Goal: Task Accomplishment & Management: Manage account settings

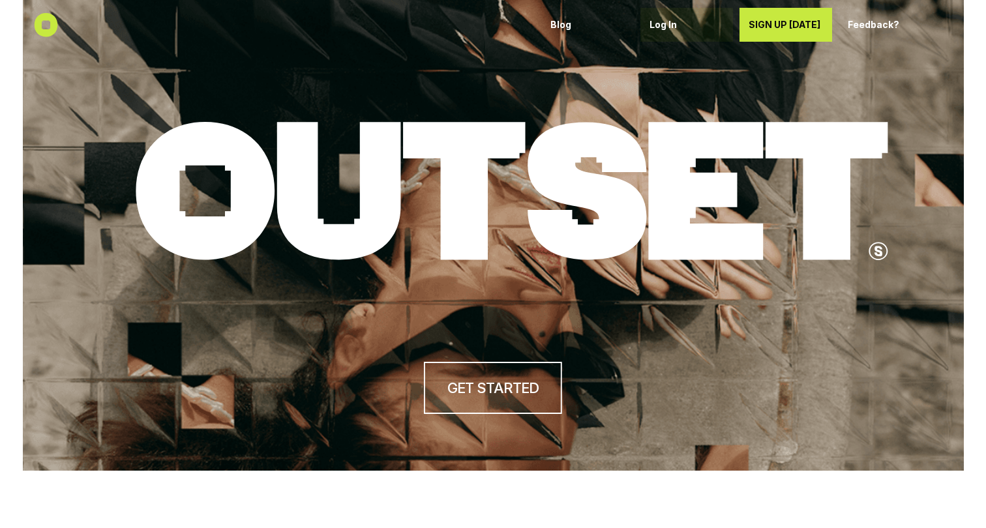
click at [664, 23] on p "Log In" at bounding box center [686, 25] width 74 height 11
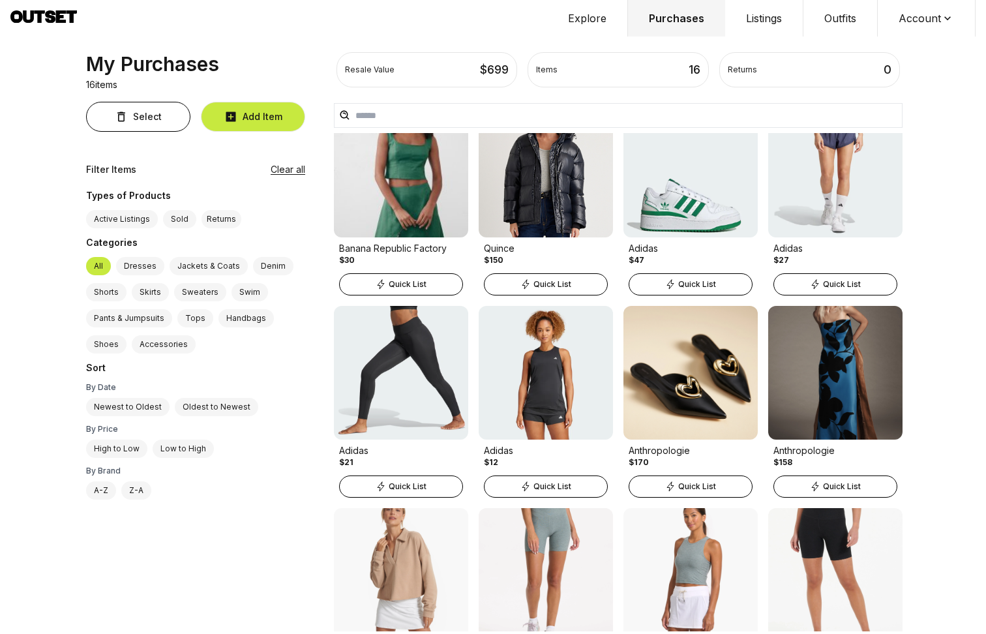
scroll to position [349, 0]
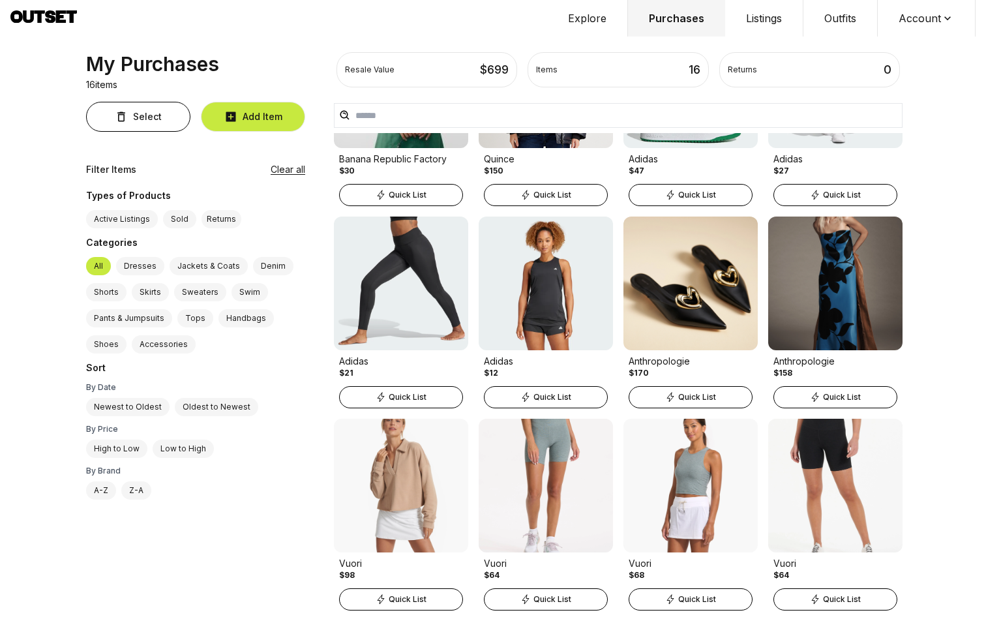
click at [190, 517] on div "My Purchases 16 items Select Add Item Filter Items Clear all Types of Products …" at bounding box center [201, 342] width 250 height 581
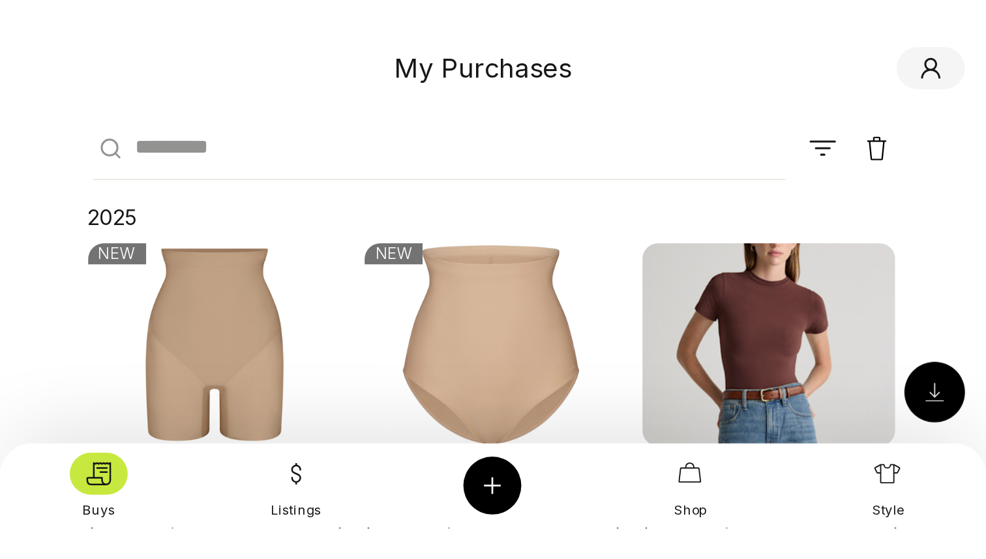
scroll to position [0, 0]
